Goal: Task Accomplishment & Management: Use online tool/utility

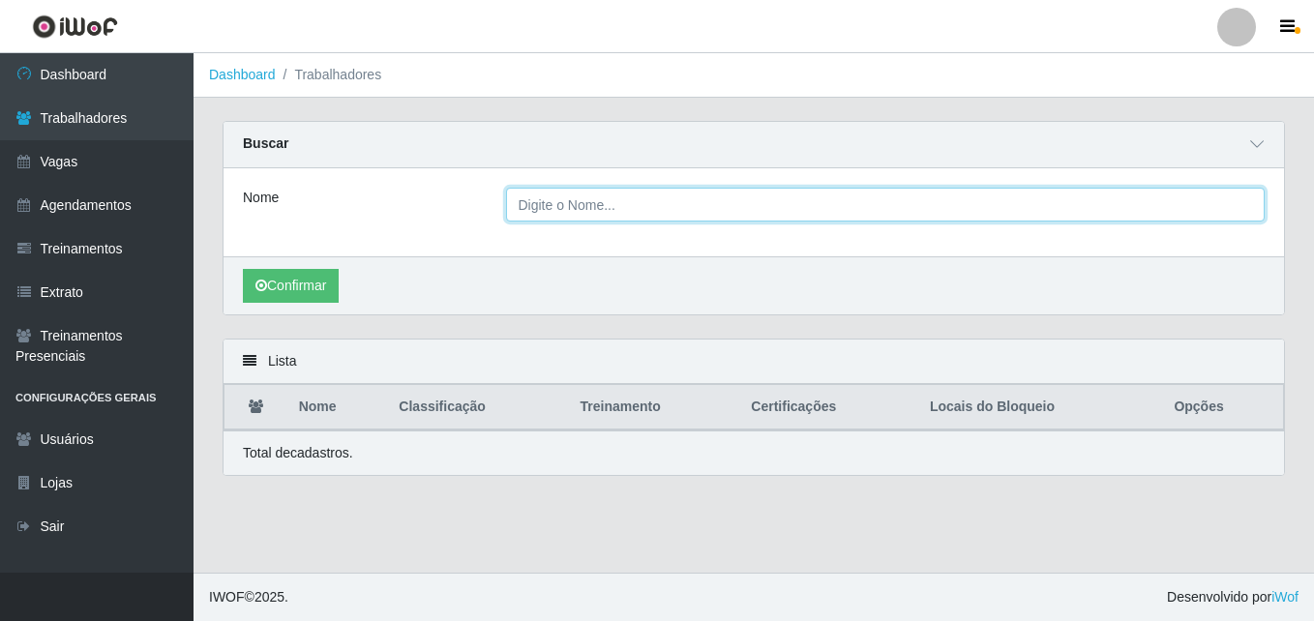
click at [706, 218] on input "Nome" at bounding box center [886, 205] width 760 height 34
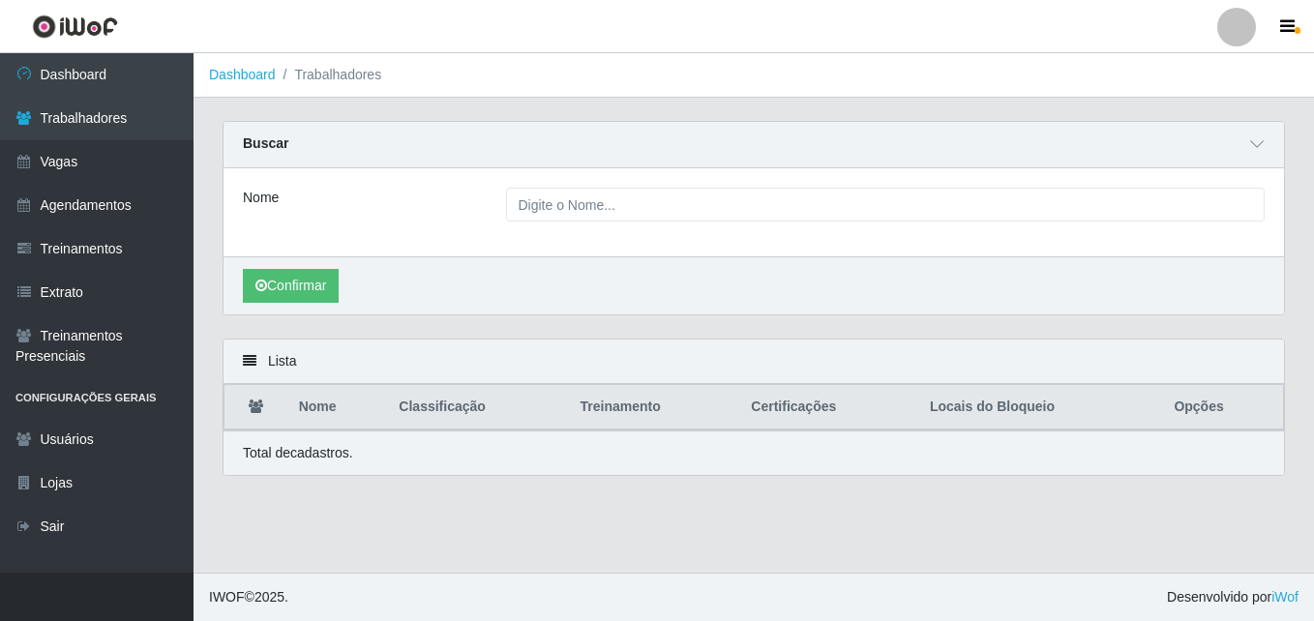
drag, startPoint x: 373, startPoint y: 241, endPoint x: 360, endPoint y: 255, distance: 19.2
click at [373, 242] on div "Nome" at bounding box center [754, 212] width 1061 height 88
click at [1251, 146] on icon at bounding box center [1257, 144] width 14 height 14
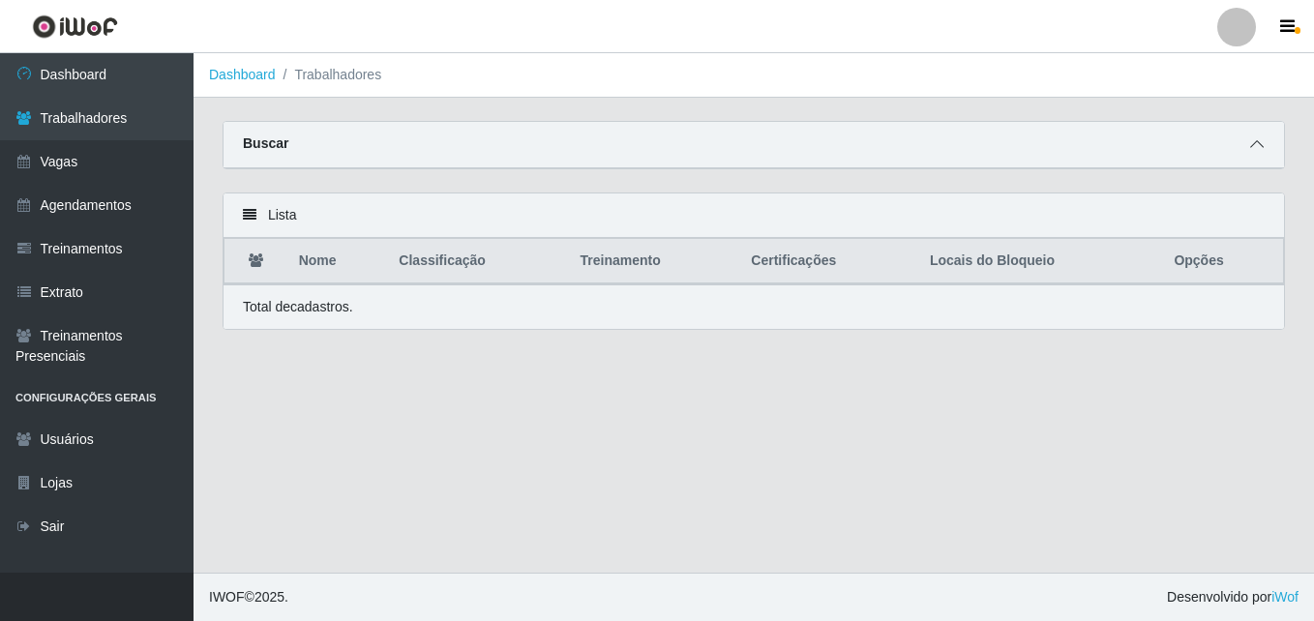
click at [1246, 144] on span at bounding box center [1256, 145] width 23 height 22
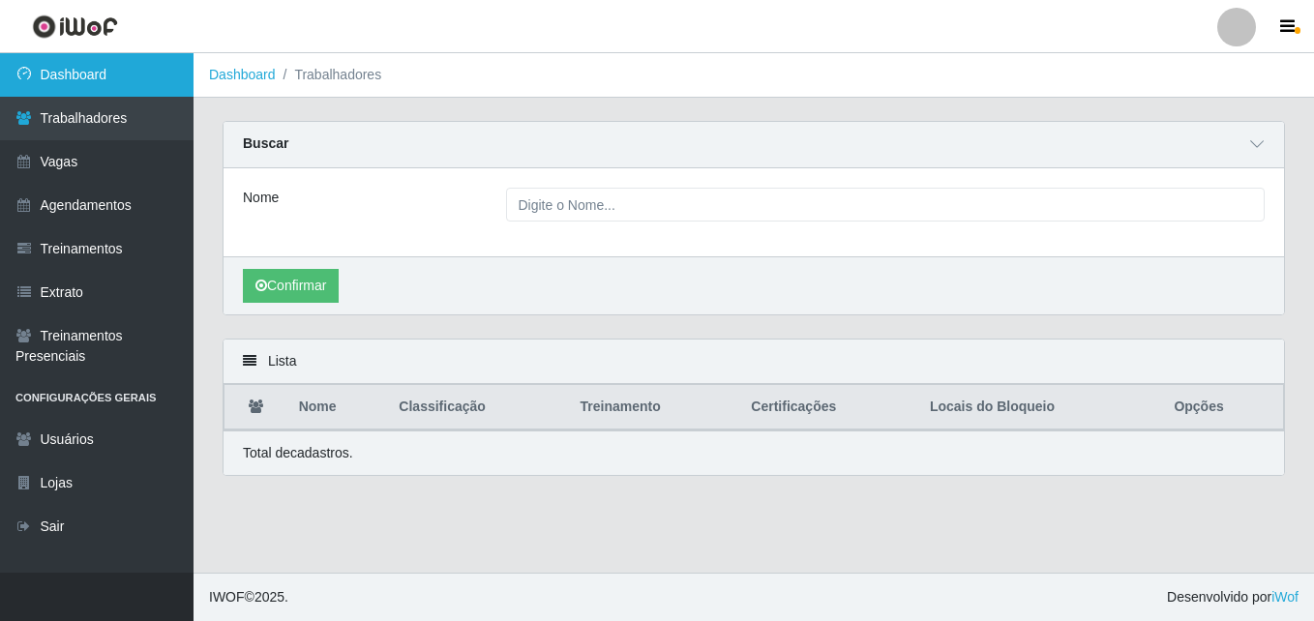
click at [80, 79] on link "Dashboard" at bounding box center [97, 75] width 194 height 44
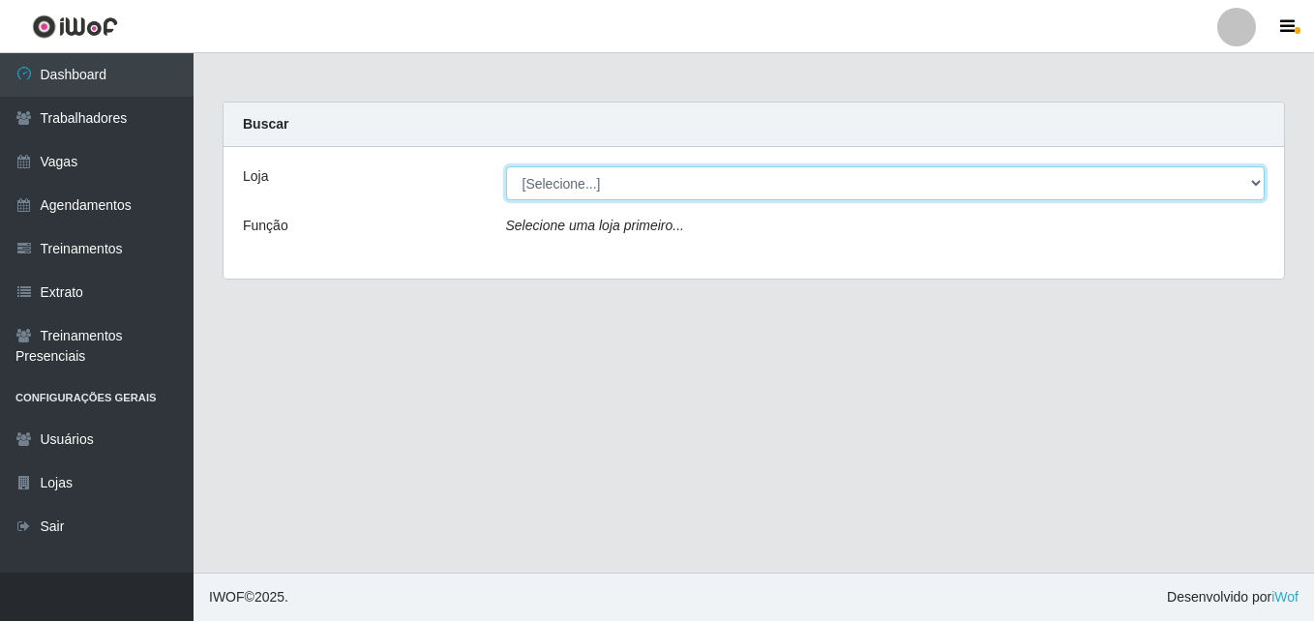
click at [938, 194] on select "[Selecione...] Extremoz Supermercados - Loja 2" at bounding box center [886, 183] width 760 height 34
select select "521"
click at [506, 166] on select "[Selecione...] Extremoz Supermercados - Loja 2" at bounding box center [886, 183] width 760 height 34
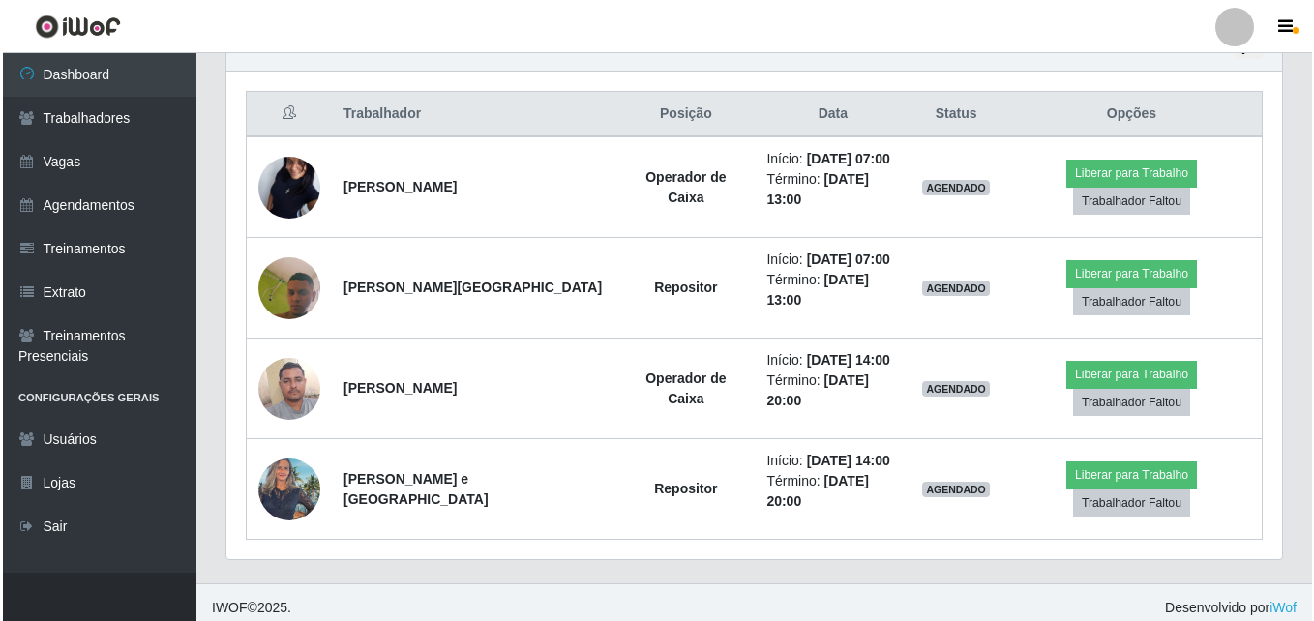
scroll to position [722, 0]
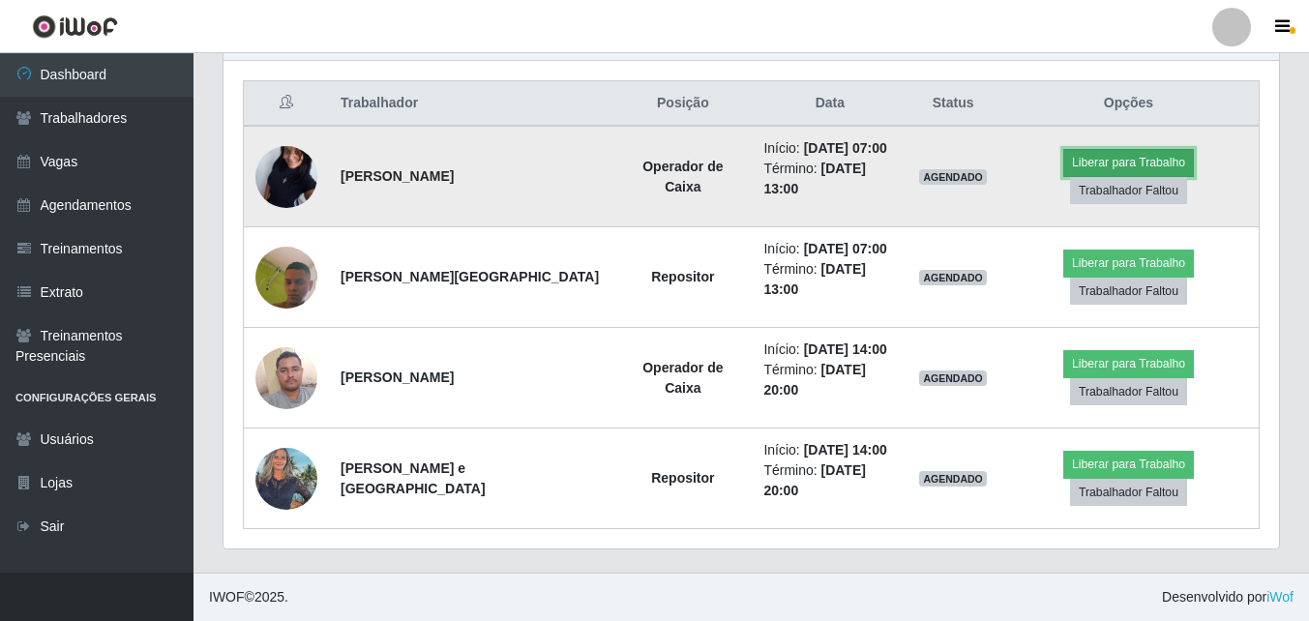
click at [1113, 164] on button "Liberar para Trabalho" at bounding box center [1128, 162] width 131 height 27
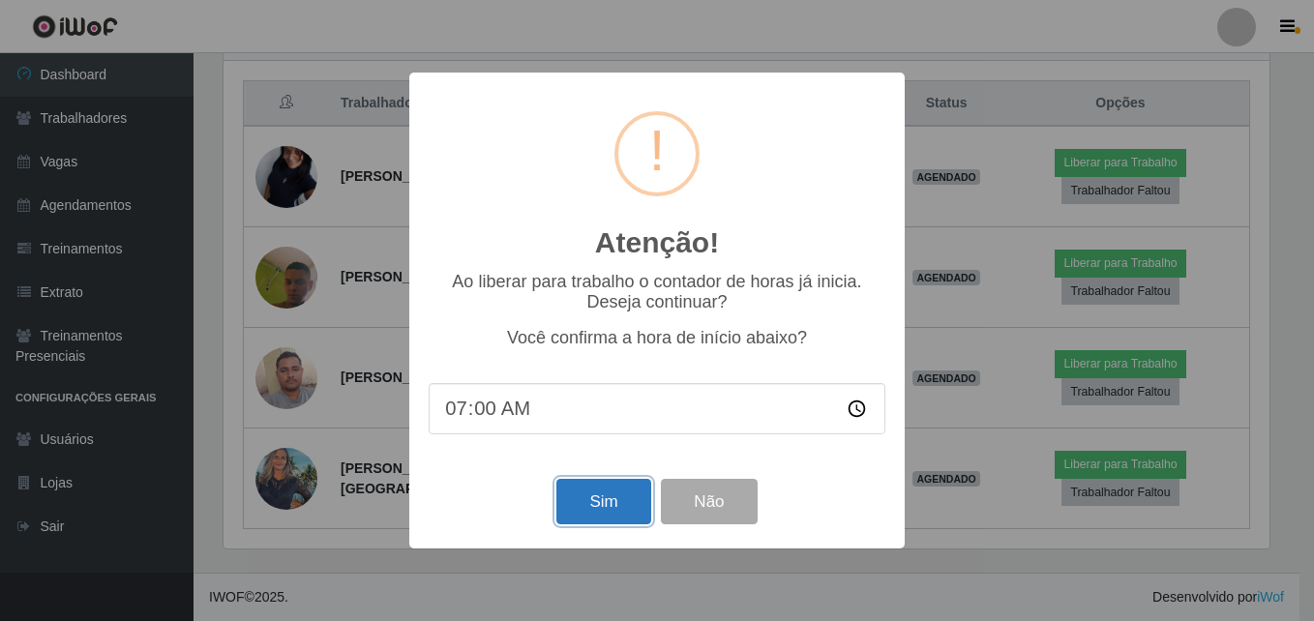
click at [619, 506] on button "Sim" at bounding box center [603, 501] width 94 height 45
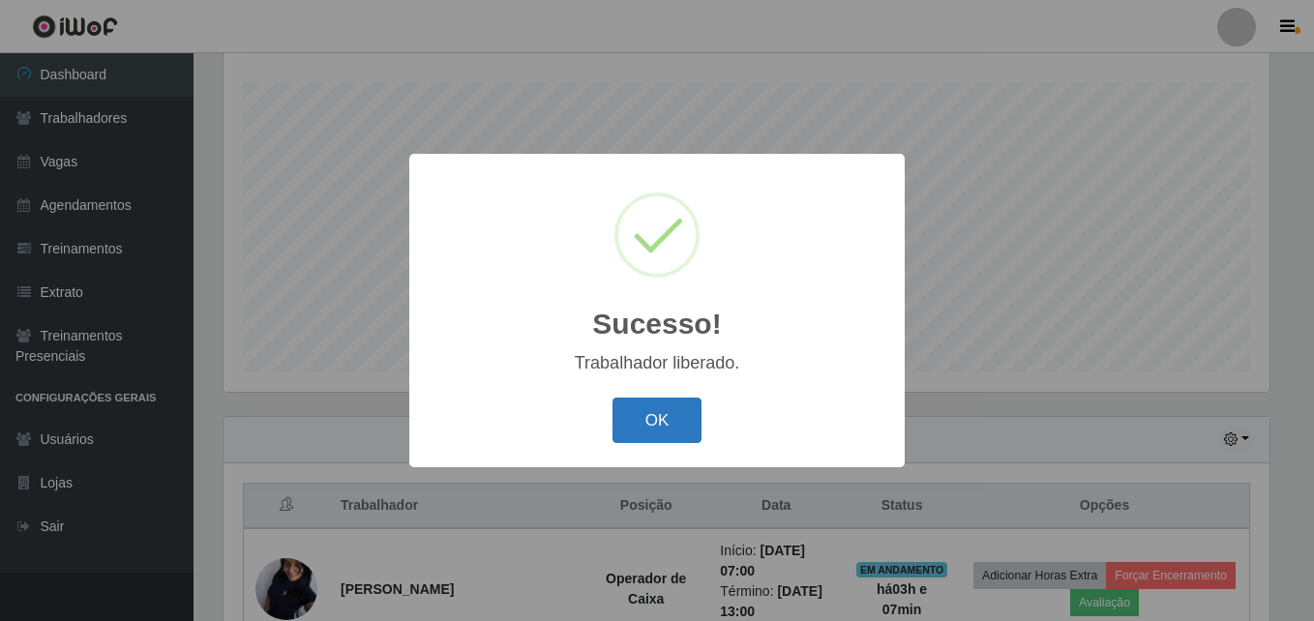
click at [661, 433] on button "OK" at bounding box center [658, 420] width 90 height 45
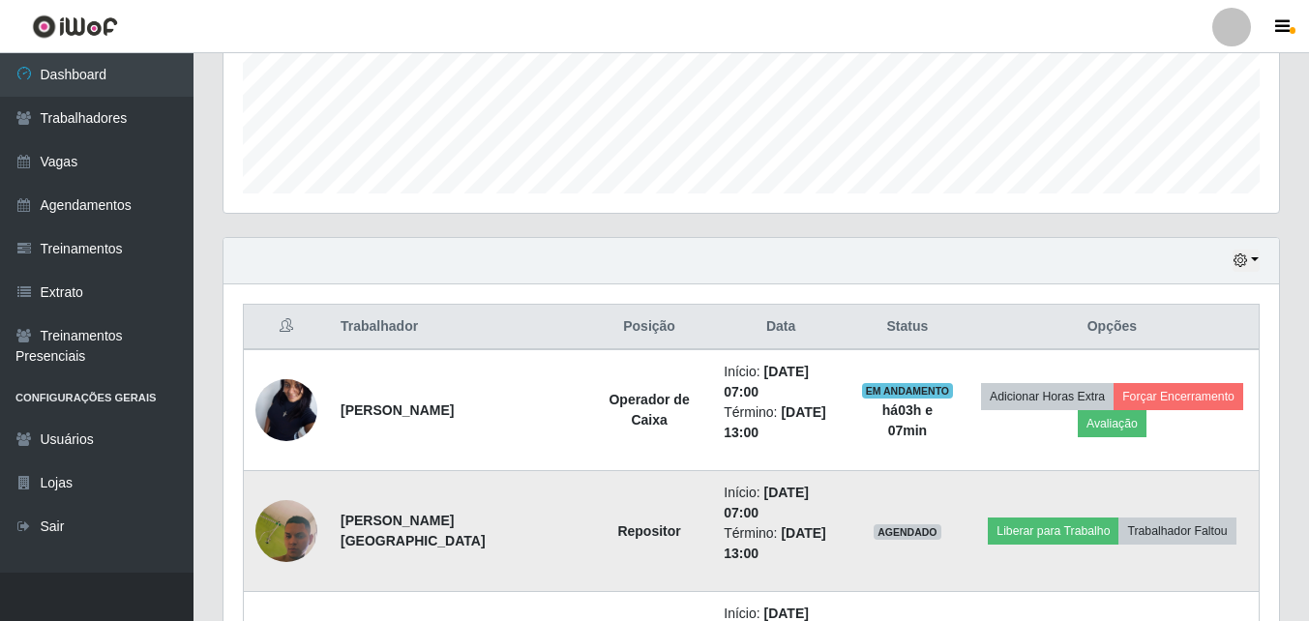
scroll to position [706, 0]
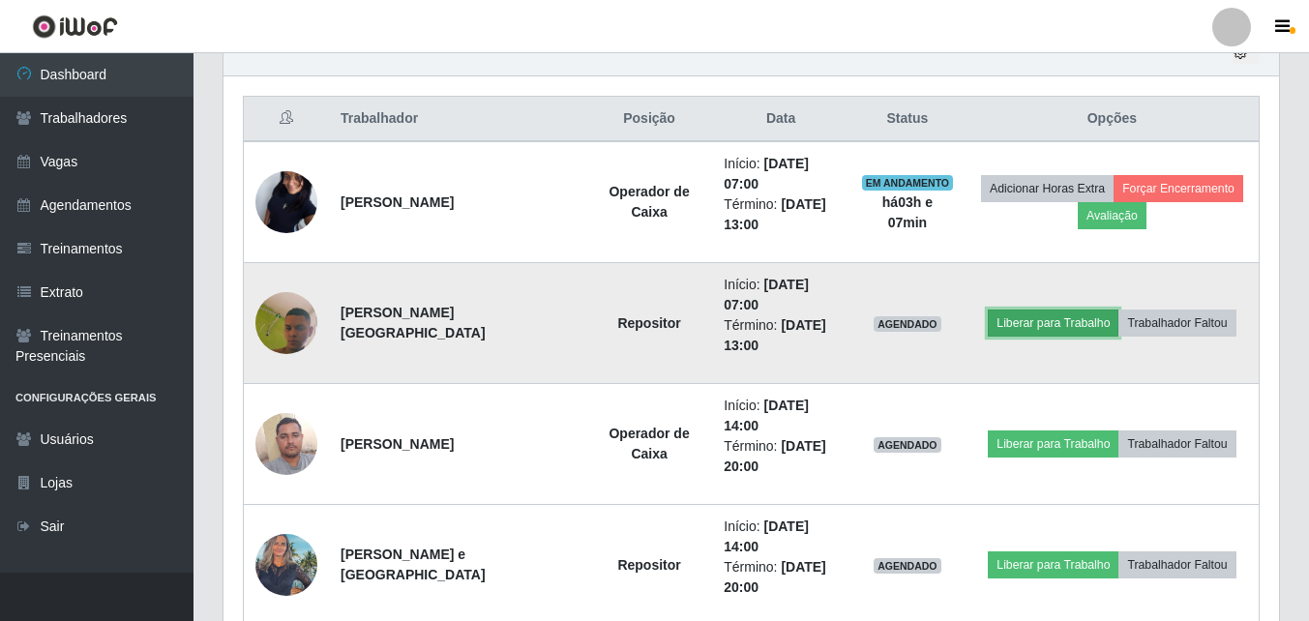
click at [1074, 324] on button "Liberar para Trabalho" at bounding box center [1053, 323] width 131 height 27
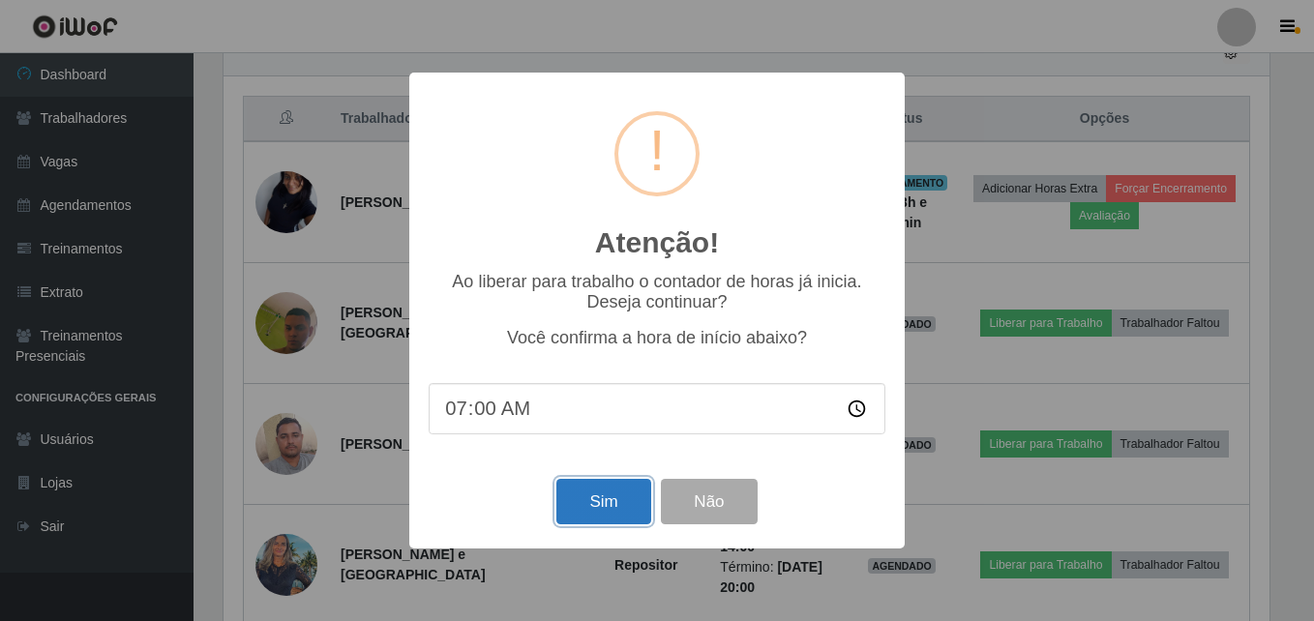
click at [580, 496] on button "Sim" at bounding box center [603, 501] width 94 height 45
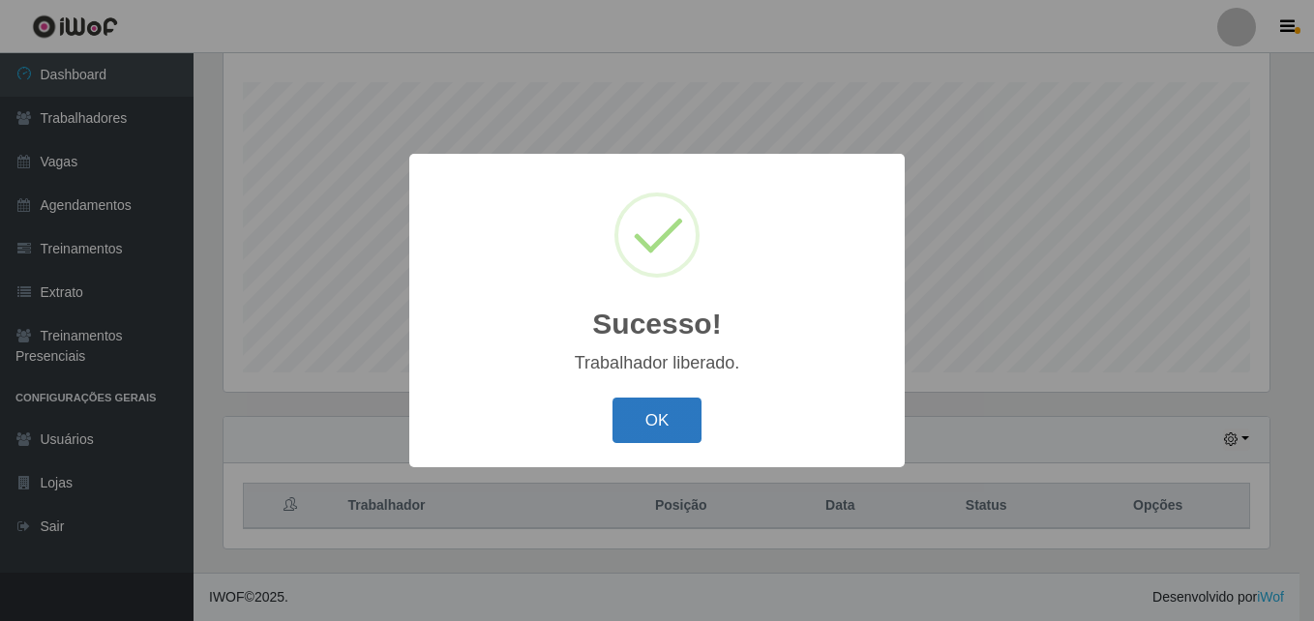
click at [643, 406] on button "OK" at bounding box center [658, 420] width 90 height 45
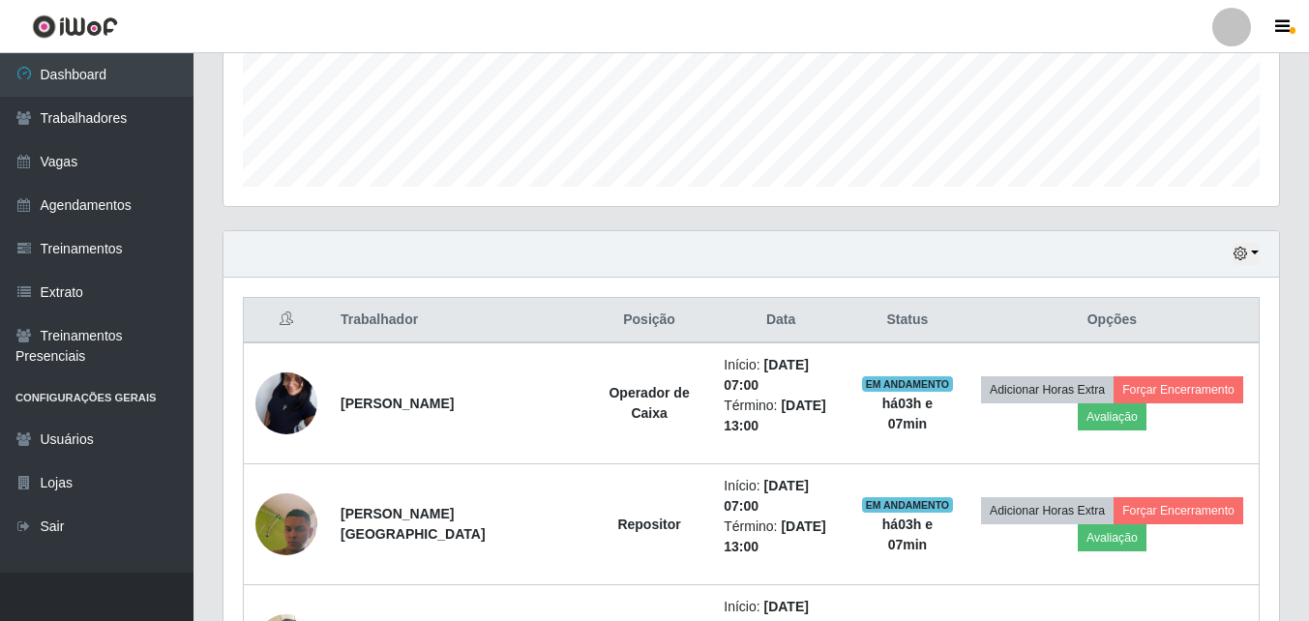
scroll to position [803, 0]
